Goal: Task Accomplishment & Management: Manage account settings

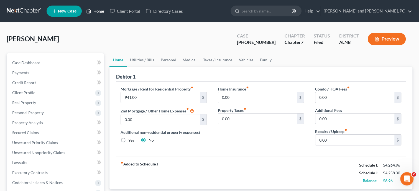
click at [99, 12] on link "Home" at bounding box center [95, 11] width 24 height 10
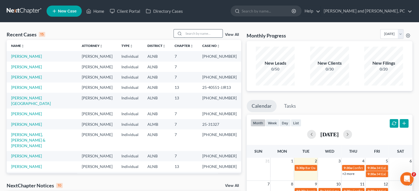
click at [197, 33] on input "search" at bounding box center [203, 33] width 39 height 8
type input "tavis"
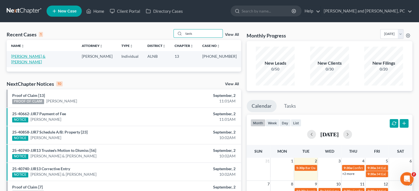
click at [32, 55] on link "[PERSON_NAME] & [PERSON_NAME]" at bounding box center [28, 59] width 34 height 10
select select "6"
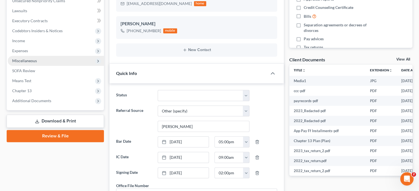
scroll to position [142, 0]
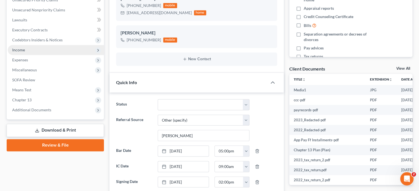
click at [36, 48] on span "Income" at bounding box center [56, 50] width 96 height 10
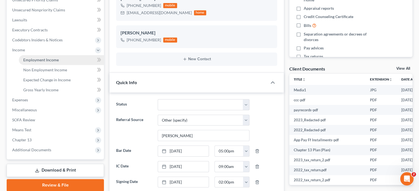
click at [40, 60] on span "Employment Income" at bounding box center [40, 59] width 35 height 5
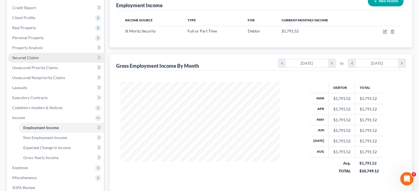
scroll to position [85, 0]
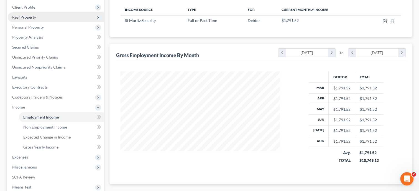
click at [38, 18] on span "Real Property" at bounding box center [56, 17] width 96 height 10
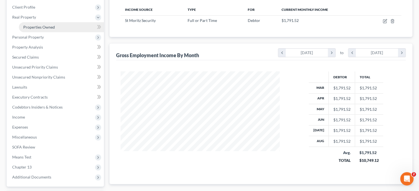
click at [43, 26] on span "Properties Owned" at bounding box center [39, 27] width 32 height 5
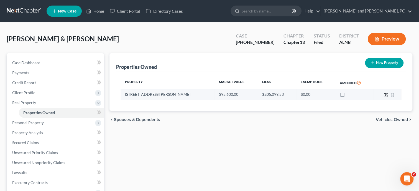
click at [386, 95] on icon "button" at bounding box center [386, 94] width 2 height 2
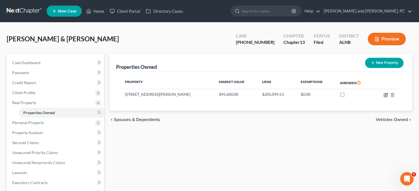
select select "0"
select select "2"
select select "0"
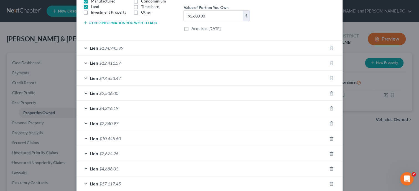
scroll to position [142, 0]
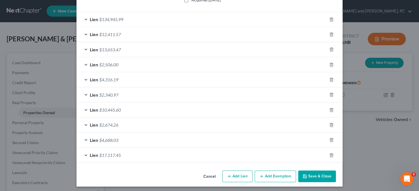
click at [315, 176] on button "Save & Close" at bounding box center [317, 176] width 38 height 12
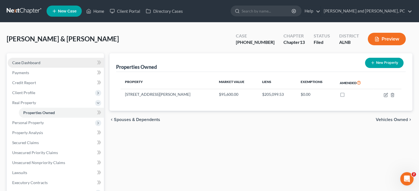
click at [42, 64] on link "Case Dashboard" at bounding box center [56, 63] width 96 height 10
select select "6"
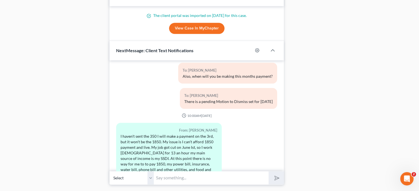
scroll to position [434, 0]
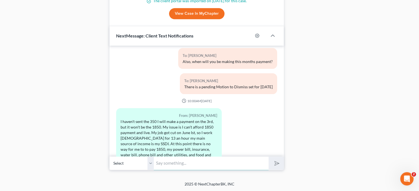
click at [170, 163] on input "text" at bounding box center [211, 163] width 115 height 14
type input "I will see if I can lower your payment any and let you know. You can only go at…"
click at [273, 156] on button "submit" at bounding box center [276, 162] width 15 height 13
